Goal: Task Accomplishment & Management: Use online tool/utility

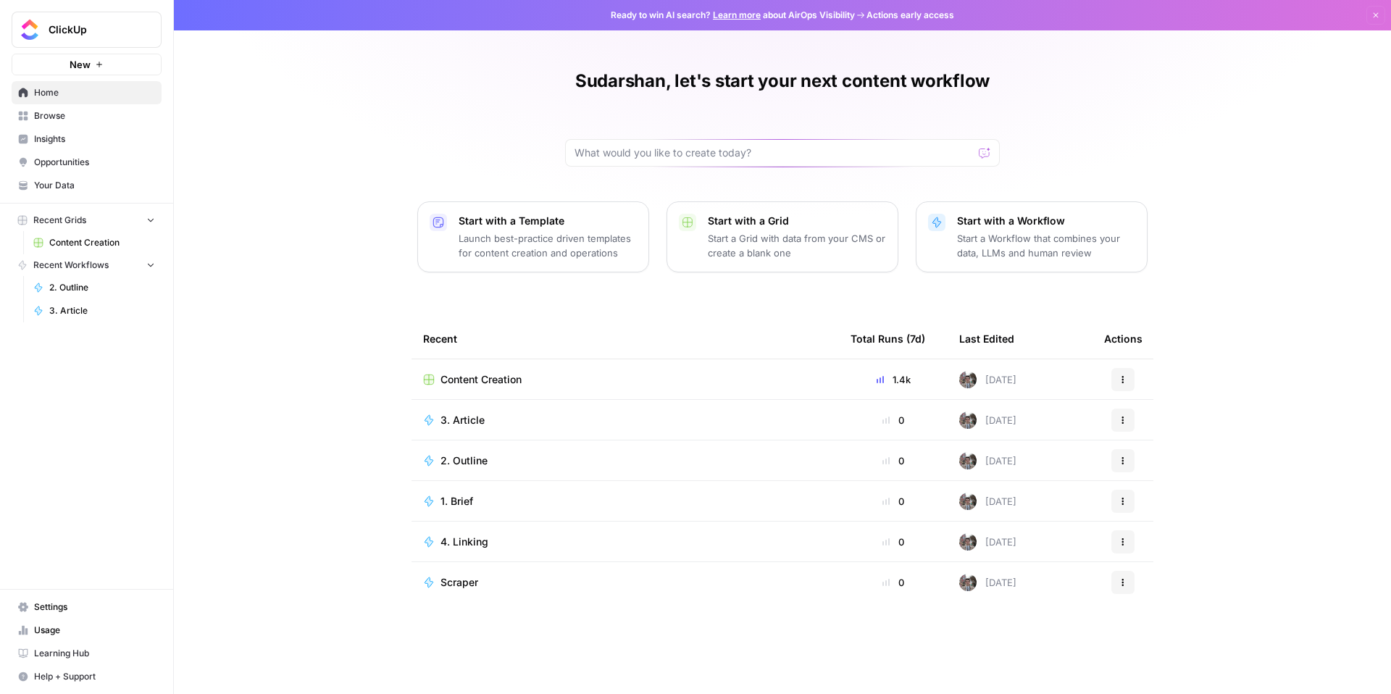
click at [465, 369] on td "Content Creation" at bounding box center [624, 379] width 427 height 40
click at [472, 383] on span "Content Creation" at bounding box center [480, 379] width 81 height 14
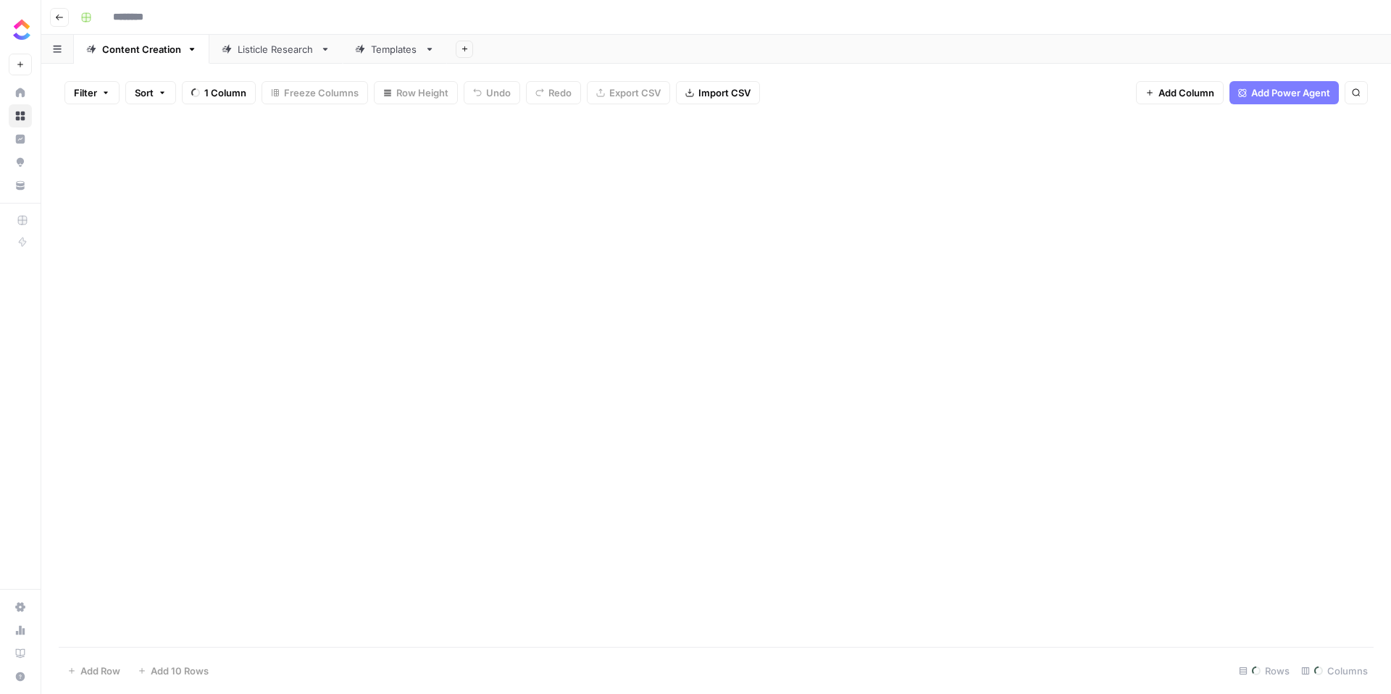
type input "**********"
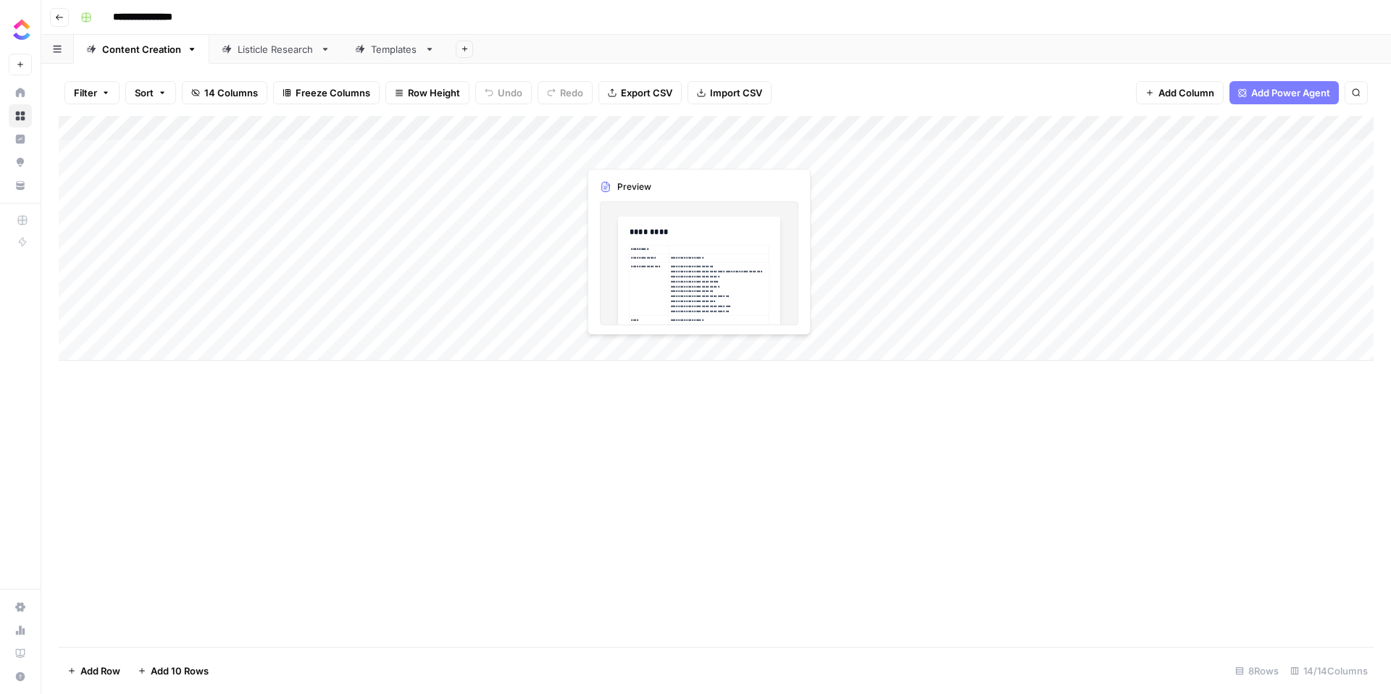
click at [637, 148] on div "Add Column" at bounding box center [716, 238] width 1315 height 245
click at [694, 151] on div "Add Column" at bounding box center [716, 238] width 1315 height 245
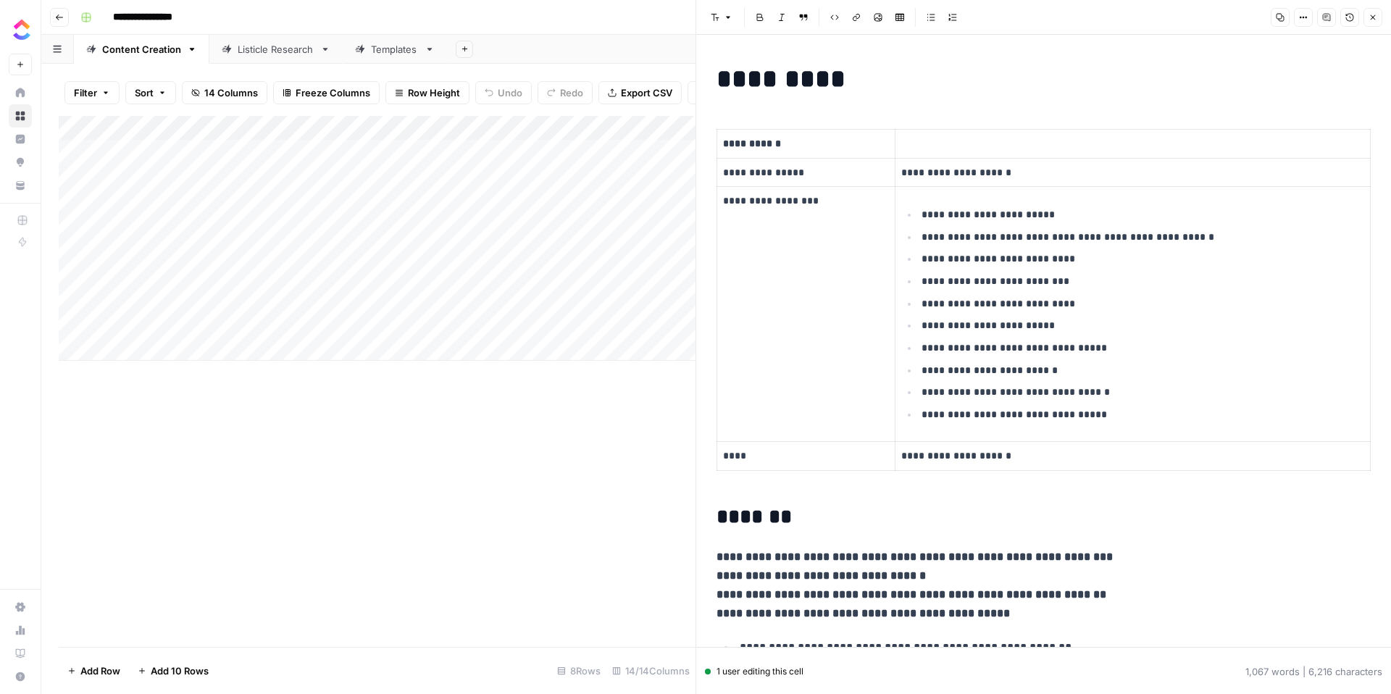
click at [1369, 17] on icon "button" at bounding box center [1372, 17] width 9 height 9
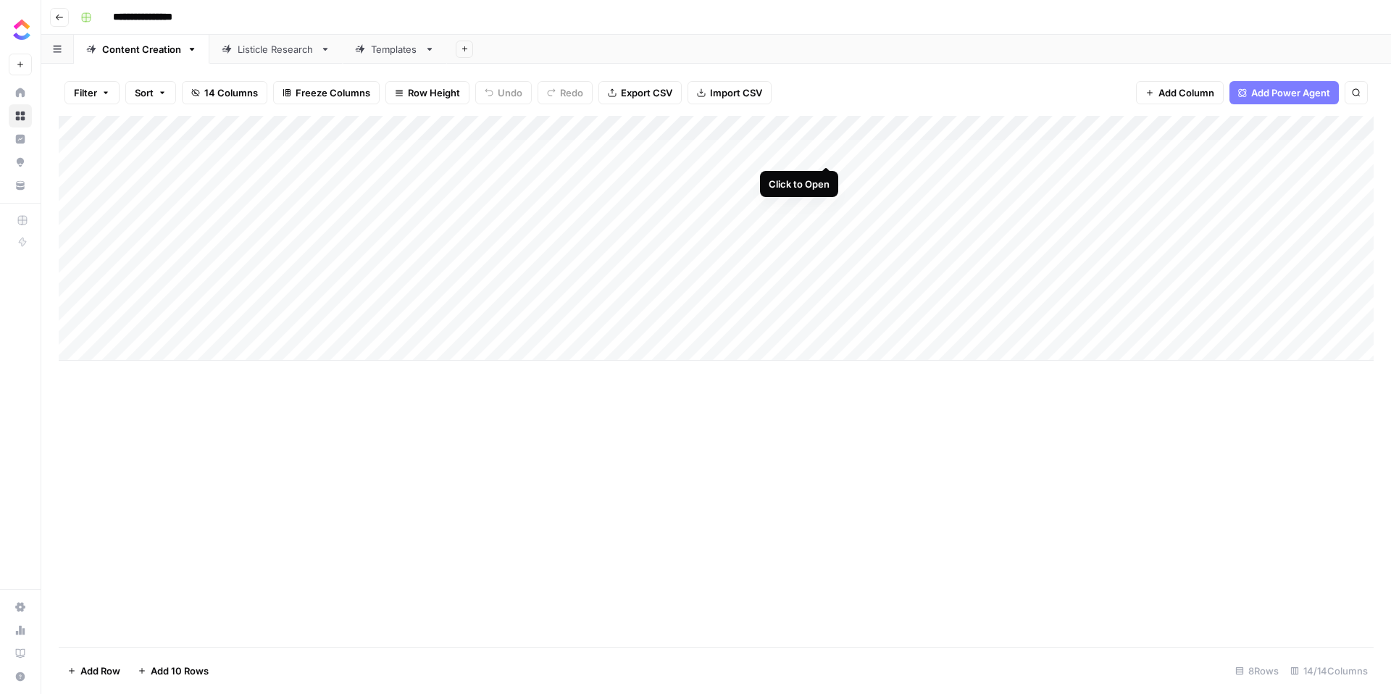
click at [825, 149] on div "Add Column" at bounding box center [716, 238] width 1315 height 245
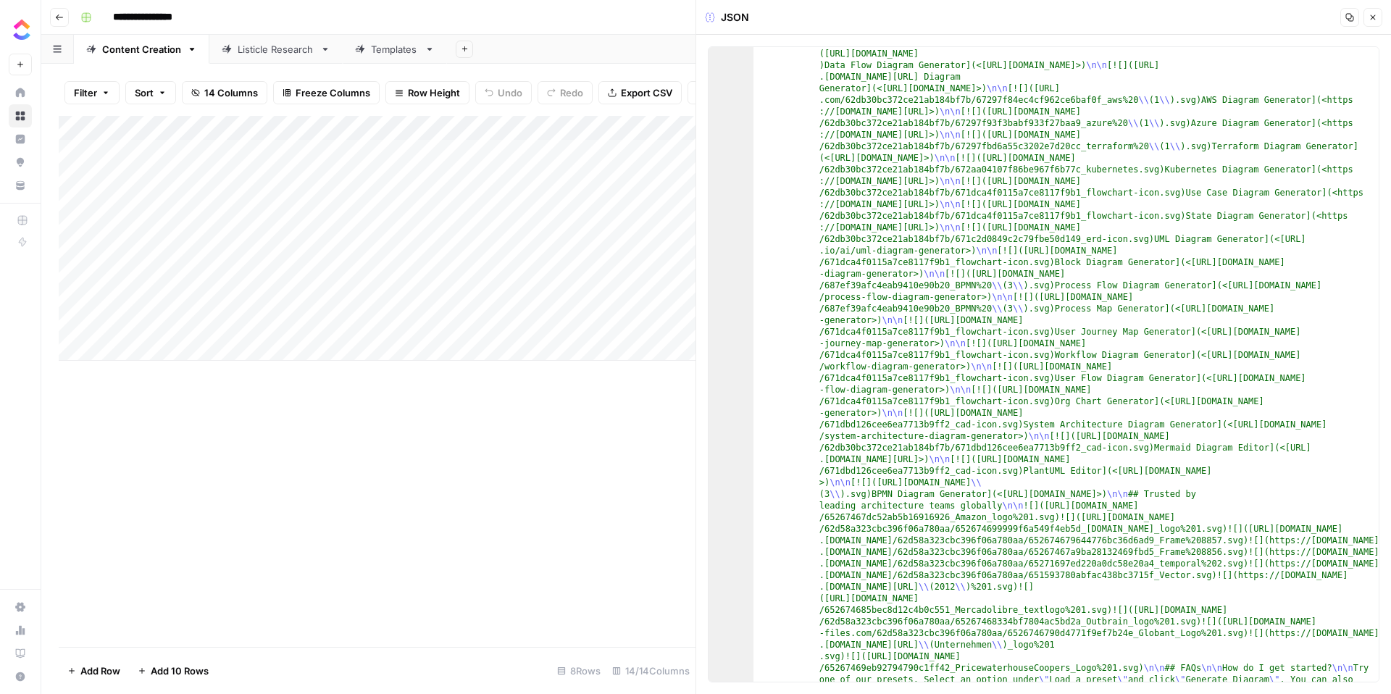
scroll to position [99, 0]
click at [1377, 21] on button "Close" at bounding box center [1372, 17] width 19 height 19
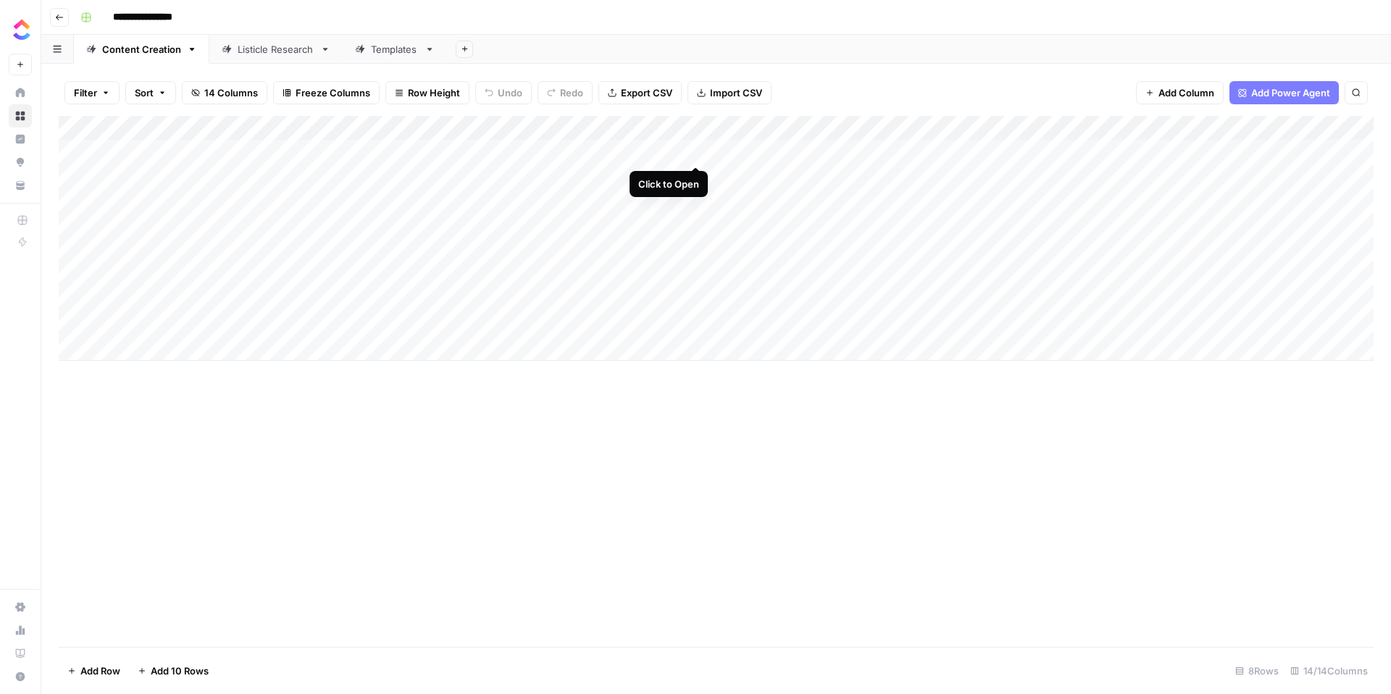
click at [695, 151] on div "Add Column" at bounding box center [716, 238] width 1315 height 245
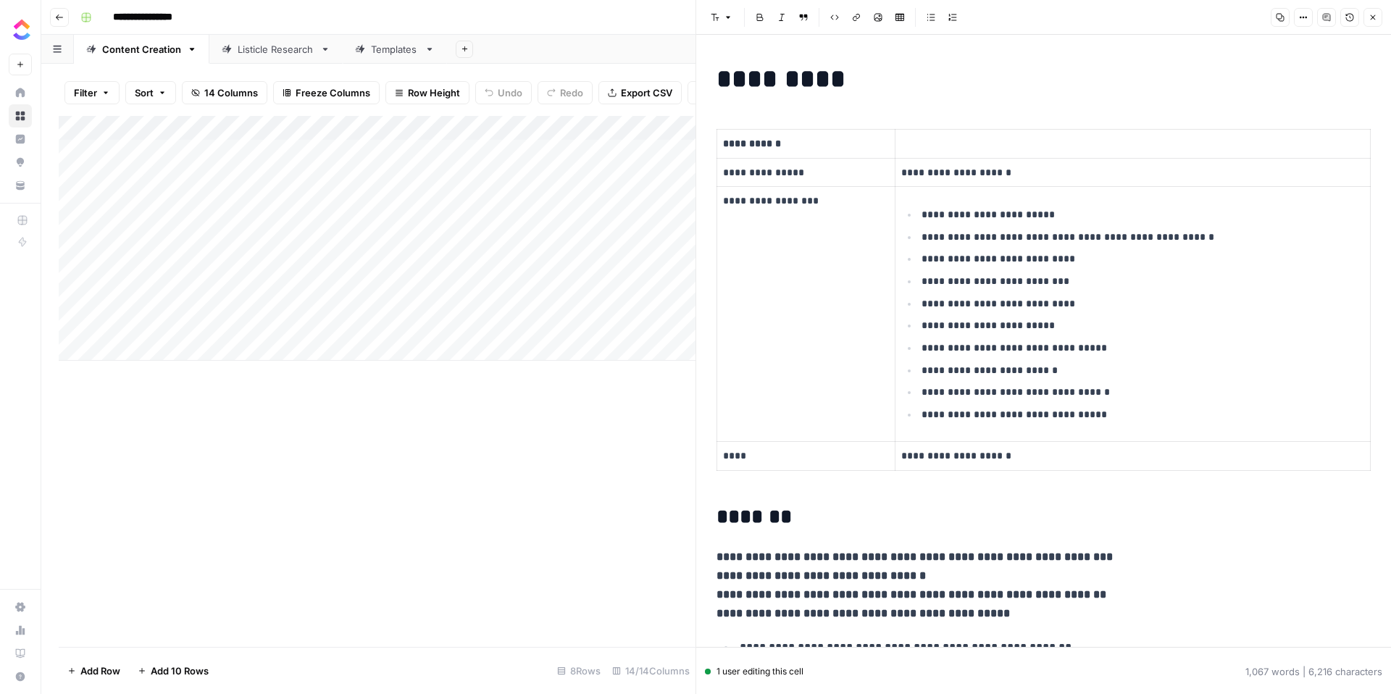
click at [527, 459] on div "Add Column" at bounding box center [377, 381] width 637 height 531
click at [1377, 14] on button "Close" at bounding box center [1372, 17] width 19 height 19
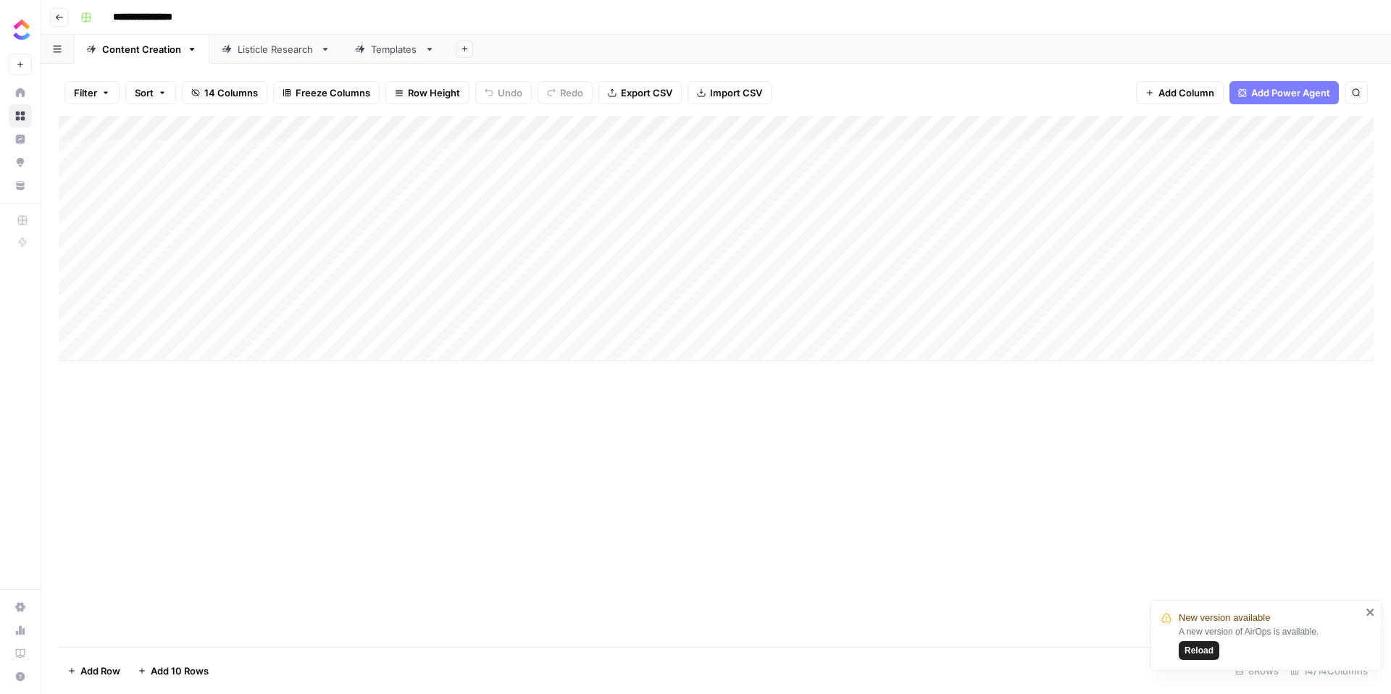
click at [1369, 611] on icon "close" at bounding box center [1369, 611] width 7 height 7
click at [540, 154] on div "Add Column" at bounding box center [716, 238] width 1315 height 245
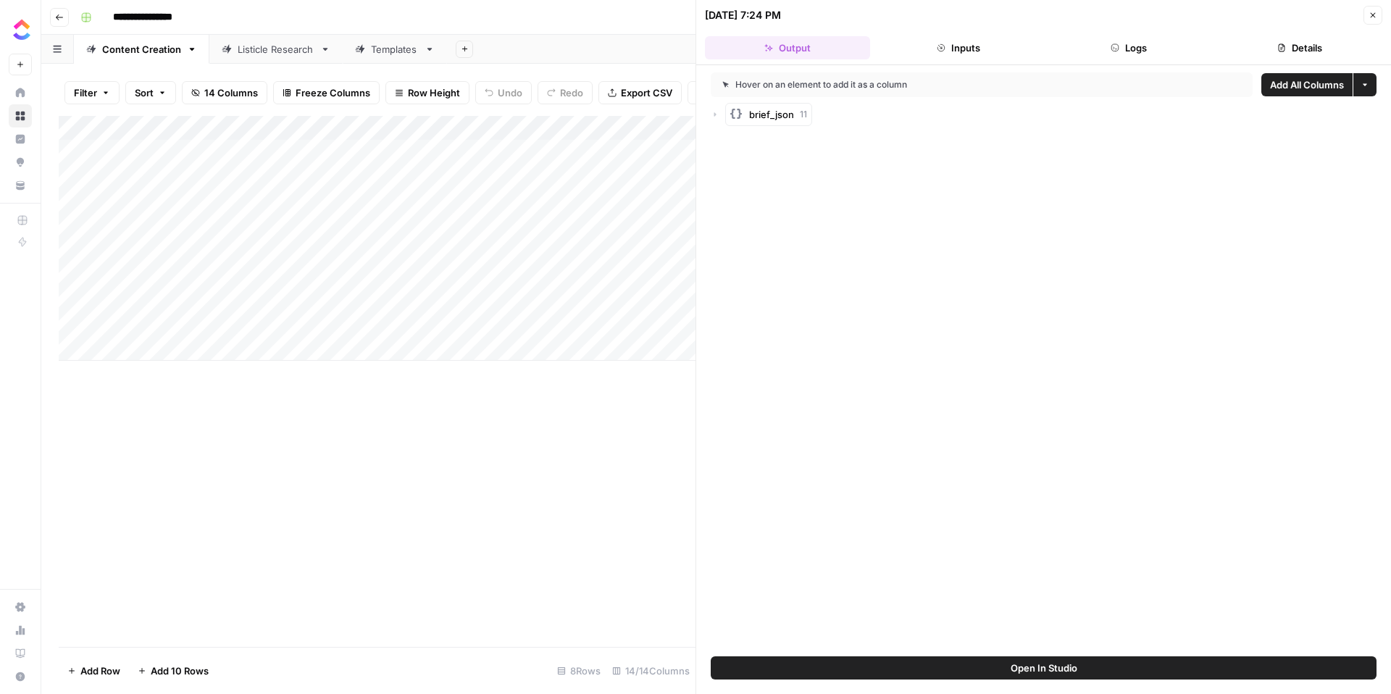
click at [935, 43] on button "Inputs" at bounding box center [958, 47] width 165 height 23
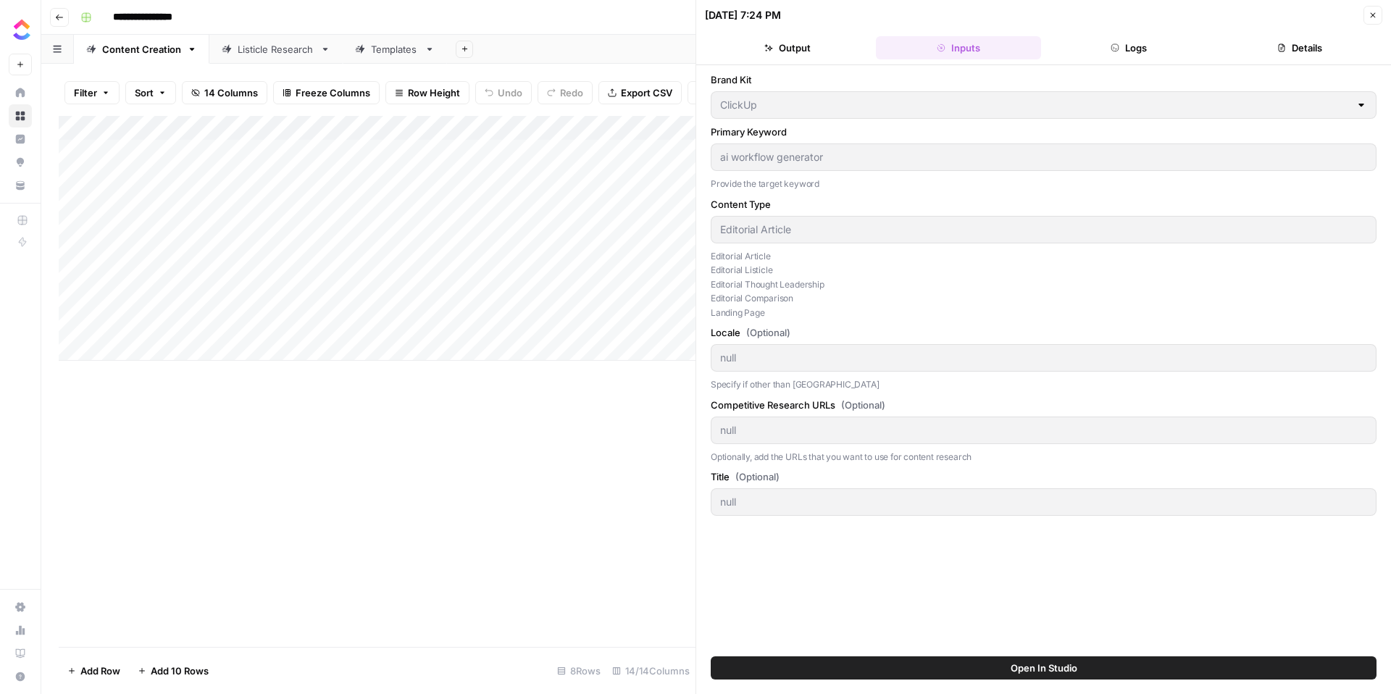
click at [1127, 49] on button "Logs" at bounding box center [1129, 47] width 165 height 23
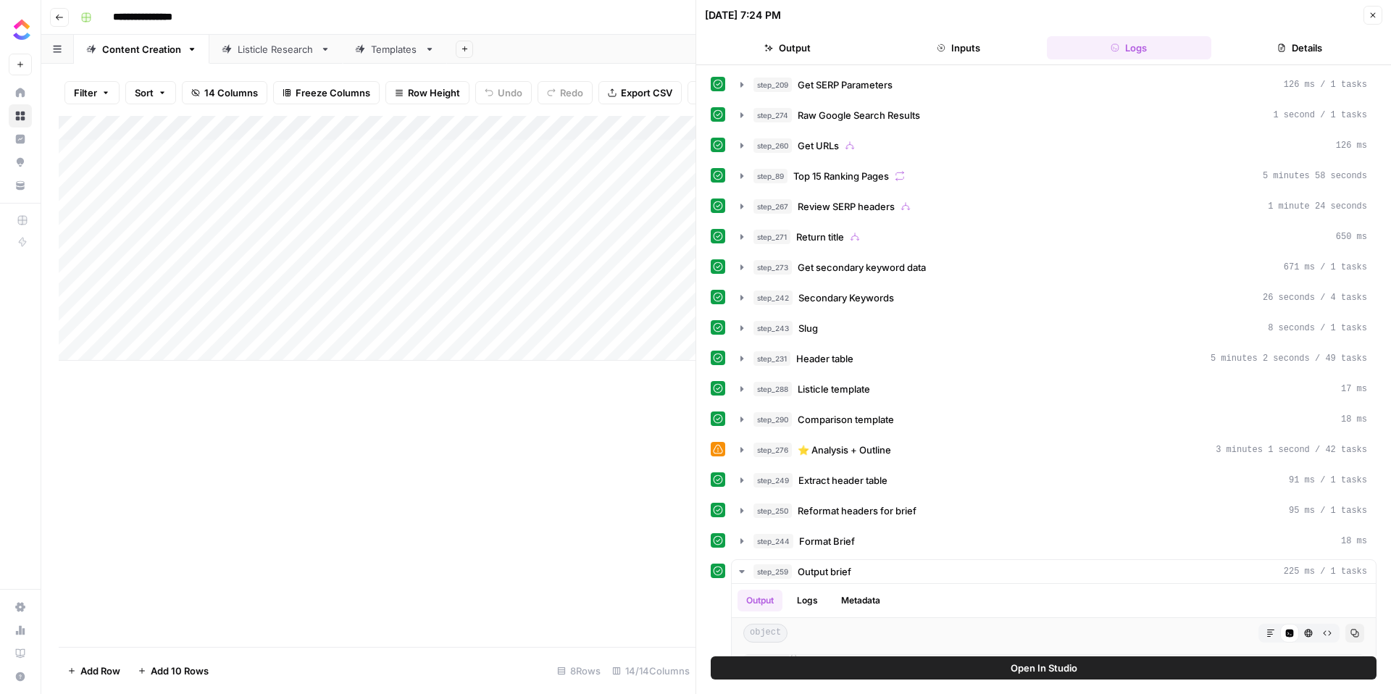
click at [1290, 38] on button "Details" at bounding box center [1299, 47] width 165 height 23
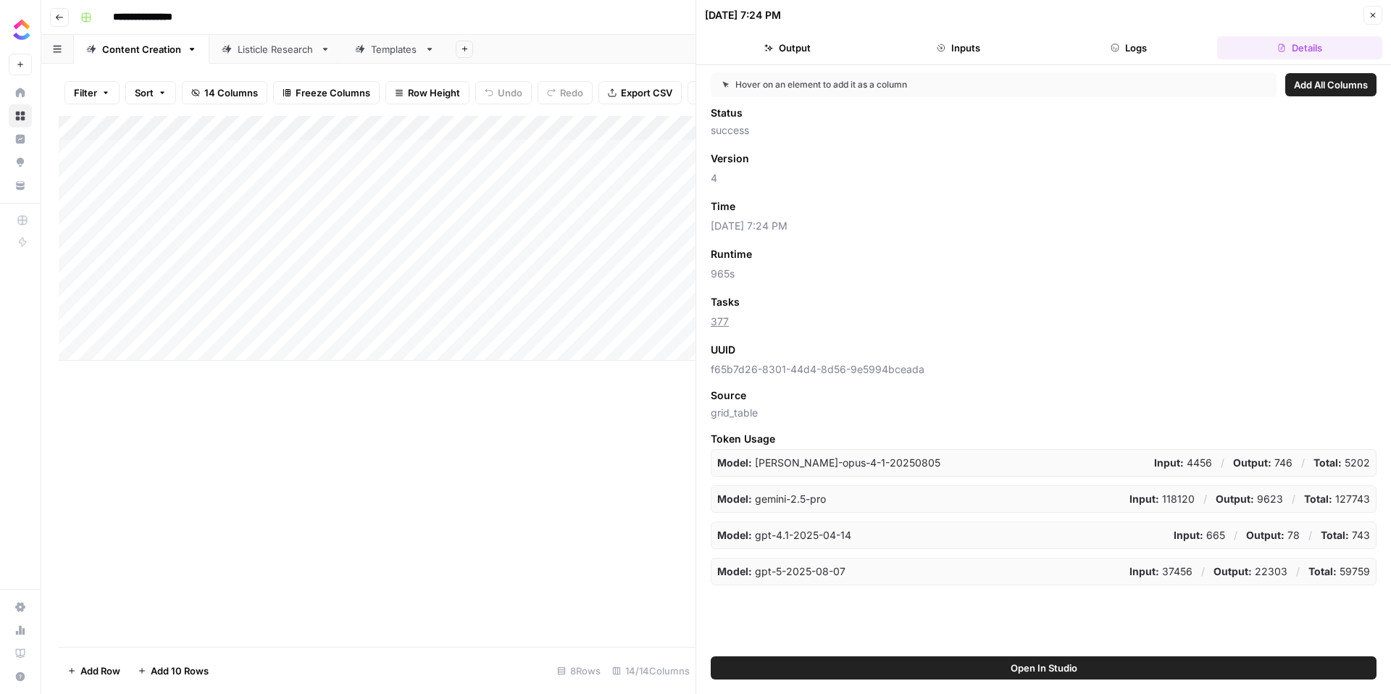
click at [974, 40] on button "Inputs" at bounding box center [958, 47] width 165 height 23
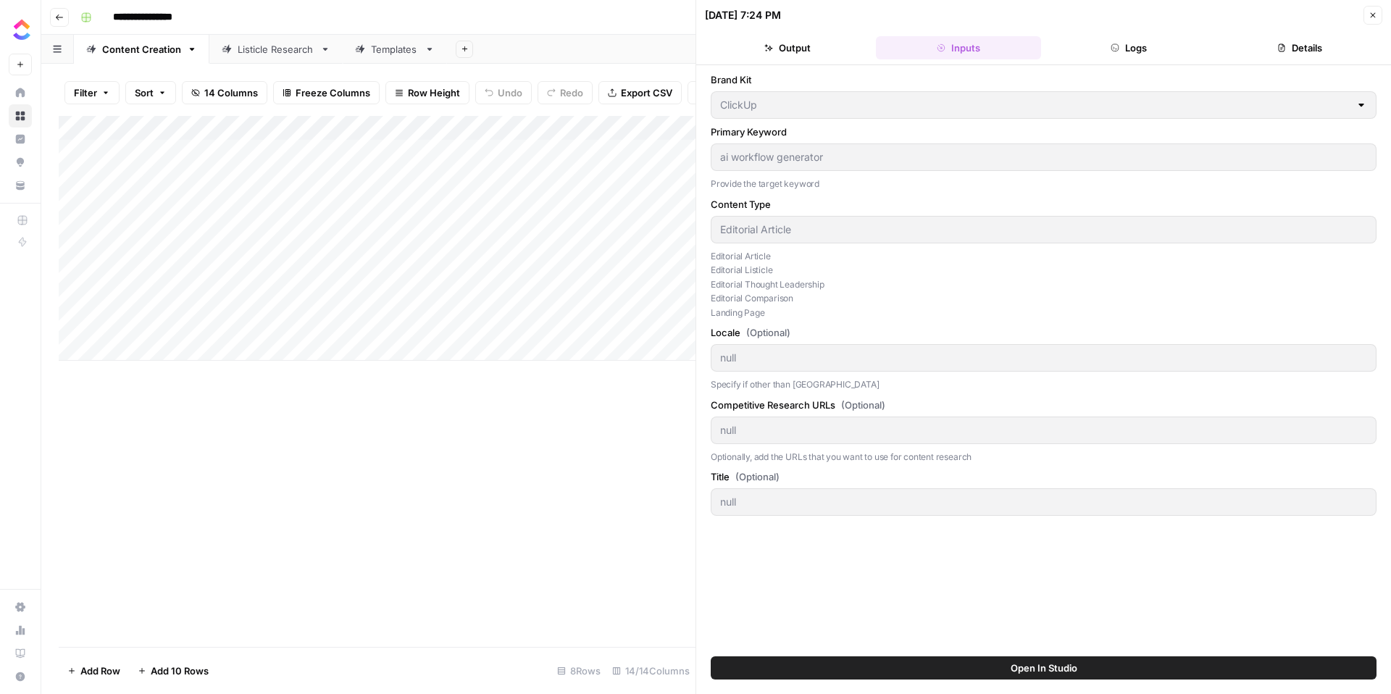
click at [800, 49] on button "Output" at bounding box center [787, 47] width 165 height 23
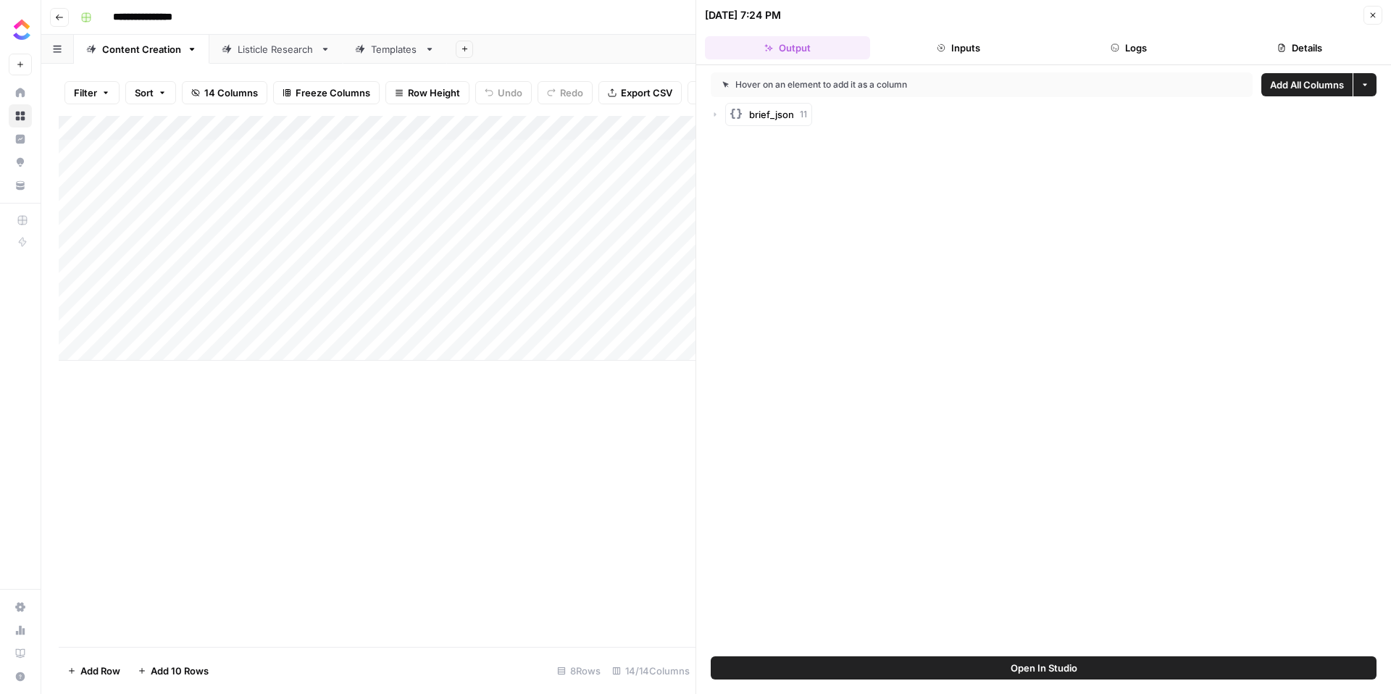
click at [714, 116] on icon "button" at bounding box center [715, 114] width 9 height 9
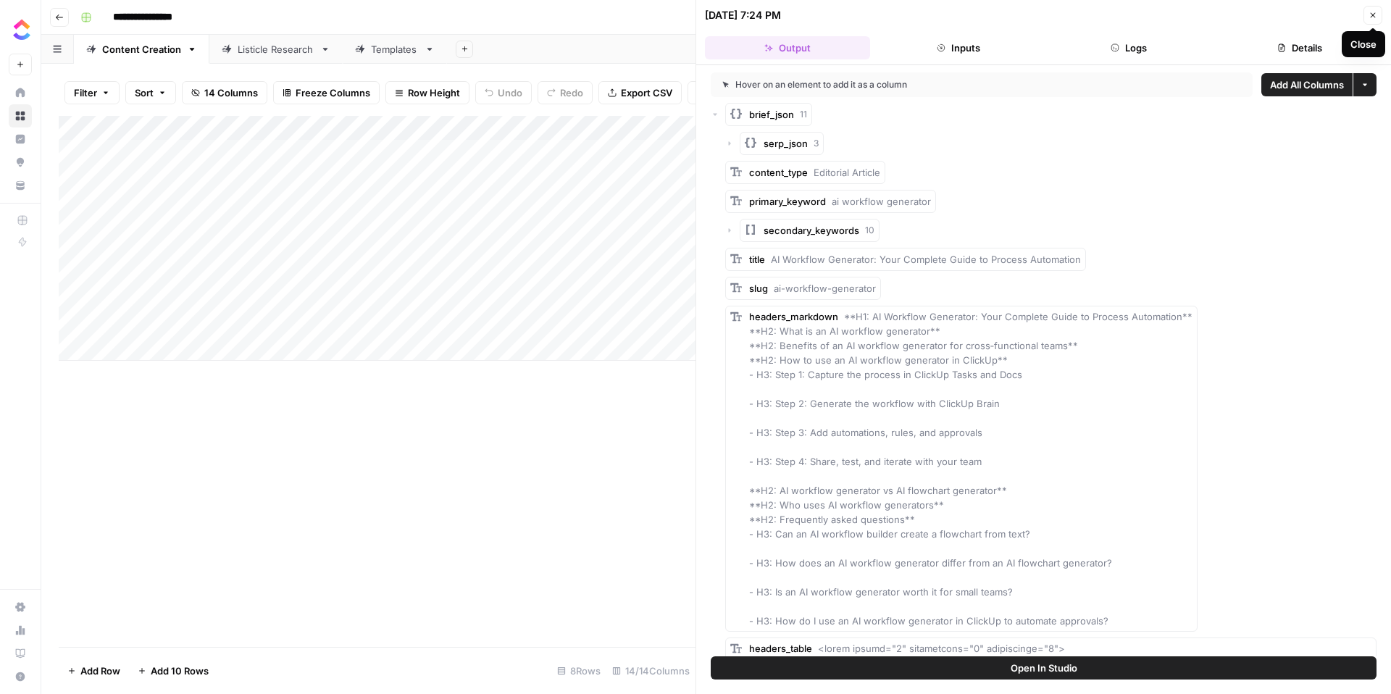
click at [1371, 14] on icon "button" at bounding box center [1373, 15] width 5 height 5
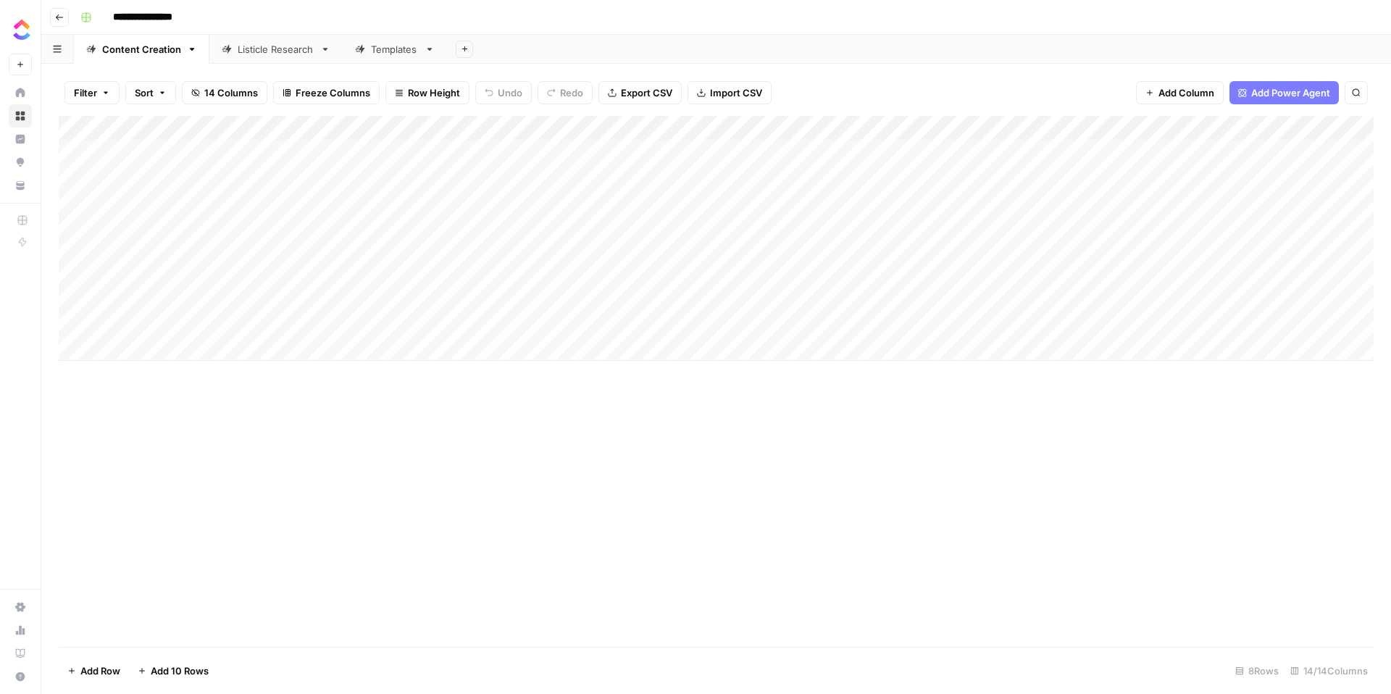
click at [285, 49] on div "Listicle Research" at bounding box center [276, 49] width 77 height 14
click at [403, 51] on div "Templates" at bounding box center [395, 49] width 48 height 14
click at [128, 42] on div "Content Creation" at bounding box center [141, 49] width 79 height 14
